Goal: Task Accomplishment & Management: Complete application form

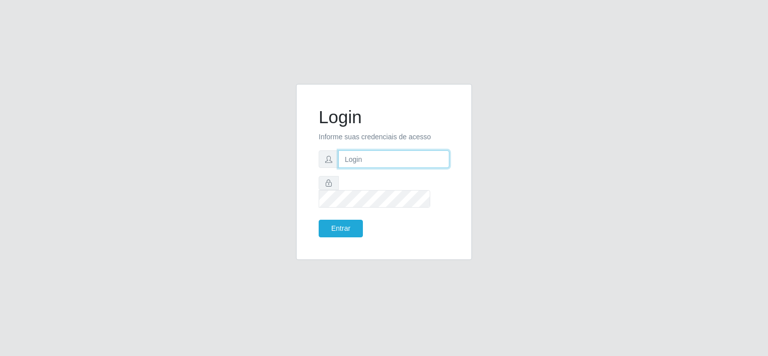
click at [368, 165] on input "text" at bounding box center [393, 159] width 111 height 18
click at [358, 162] on input "text" at bounding box center [393, 159] width 111 height 18
click at [366, 167] on input "text" at bounding box center [393, 159] width 111 height 18
type input "v"
